Goal: Register for event/course

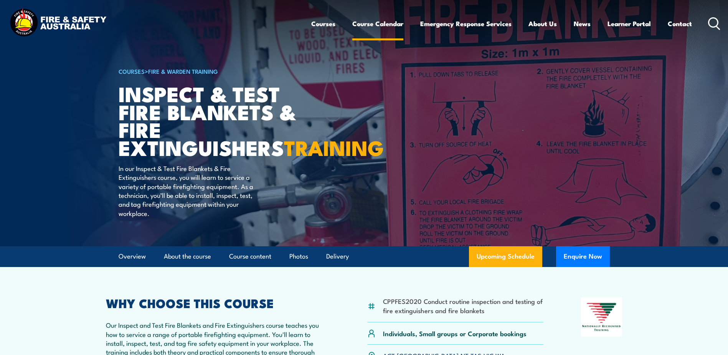
click at [375, 27] on link "Course Calendar" at bounding box center [377, 23] width 51 height 20
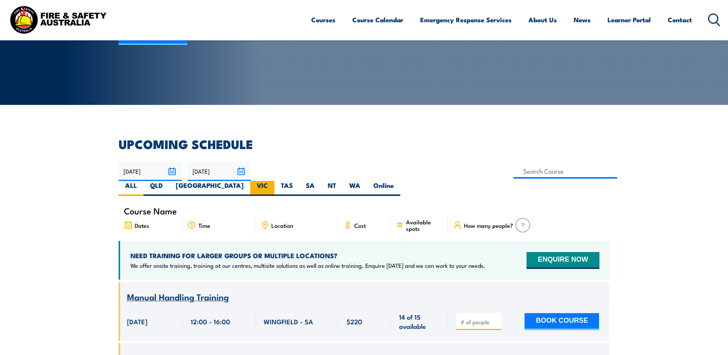
click at [274, 181] on label "VIC" at bounding box center [262, 188] width 24 height 15
click at [273, 181] on input "VIC" at bounding box center [270, 183] width 5 height 5
radio input "true"
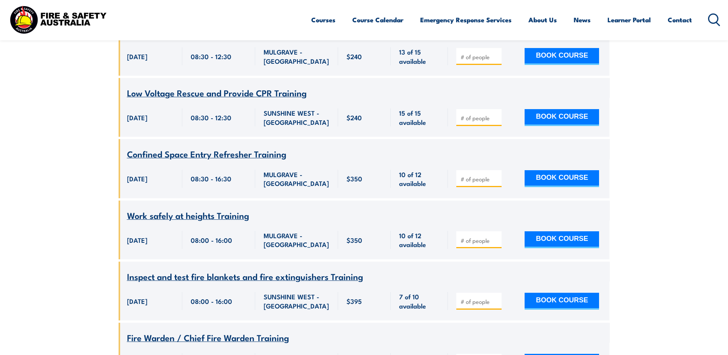
scroll to position [944, 0]
